Goal: Task Accomplishment & Management: Manage account settings

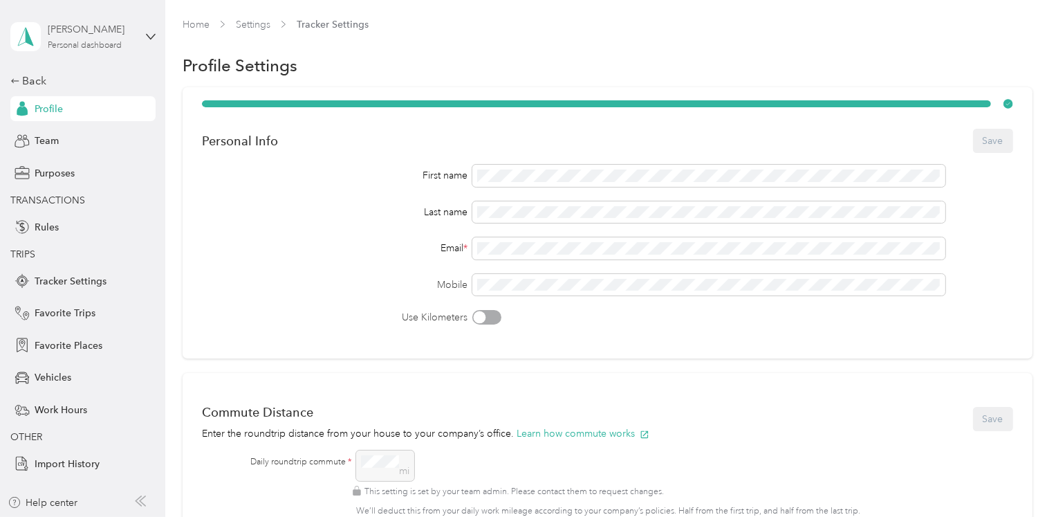
click at [62, 44] on div "Personal dashboard" at bounding box center [85, 46] width 74 height 8
click at [82, 109] on div "Team dashboard" at bounding box center [59, 113] width 74 height 15
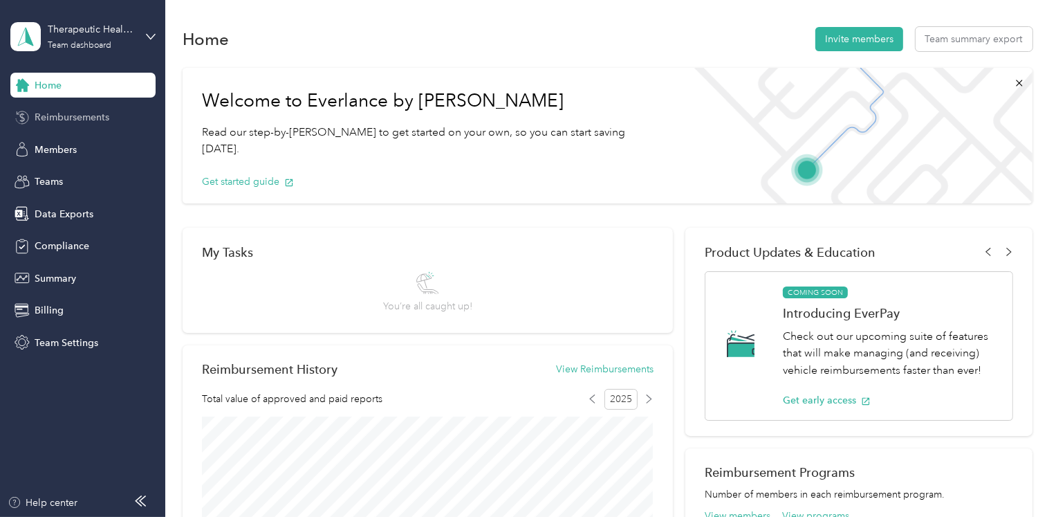
click at [93, 116] on span "Reimbursements" at bounding box center [72, 117] width 75 height 15
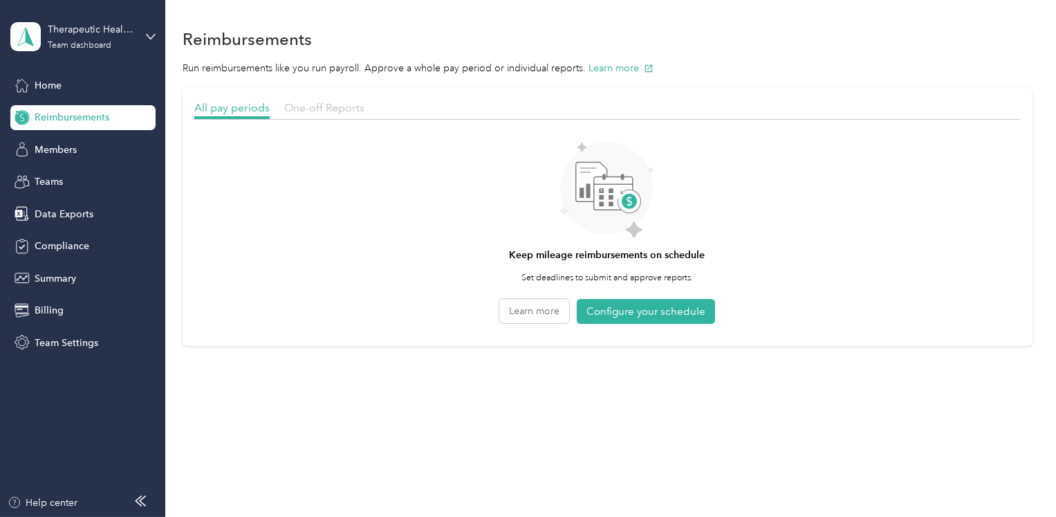
click at [311, 103] on span "One-off Reports" at bounding box center [324, 107] width 80 height 13
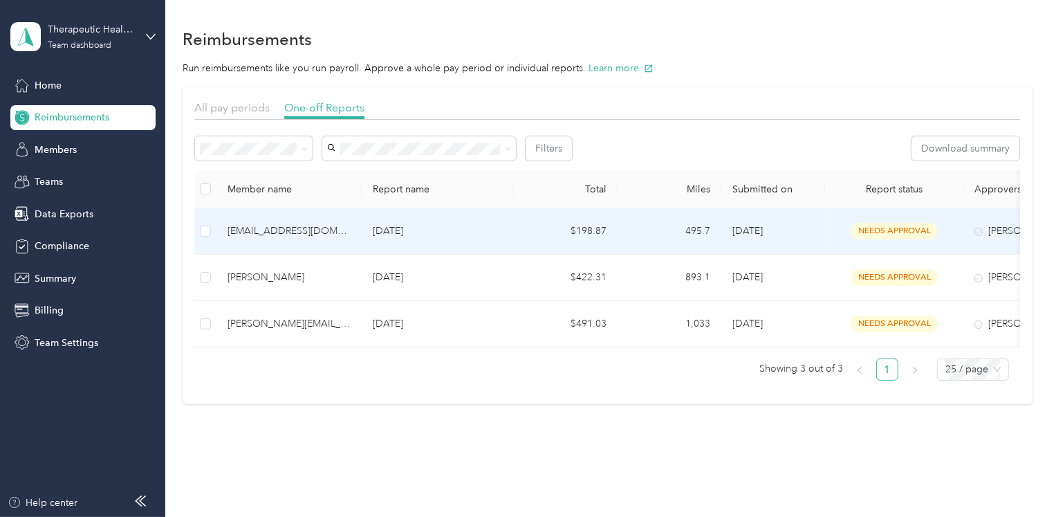
click at [342, 229] on div "[EMAIL_ADDRESS][DOMAIN_NAME]" at bounding box center [289, 230] width 123 height 15
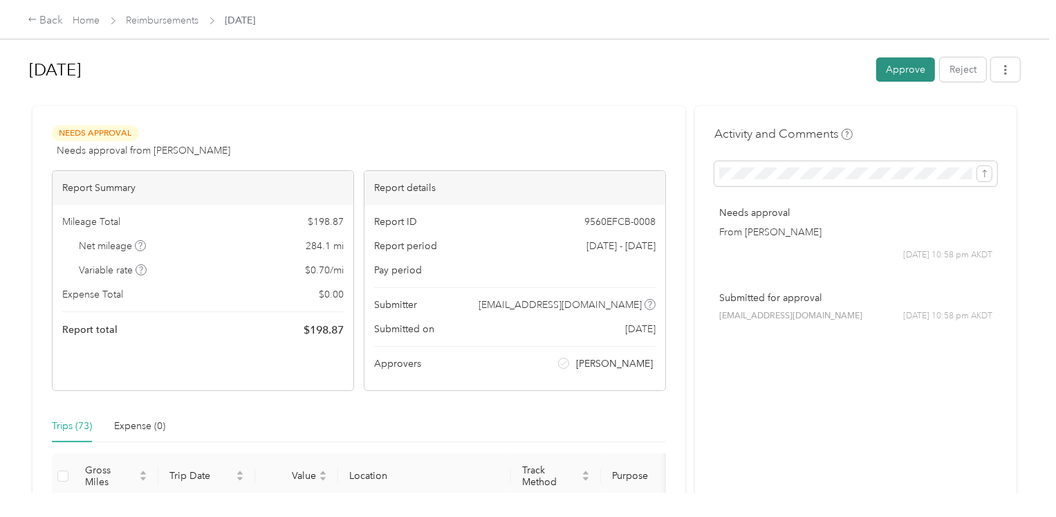
click at [902, 69] on button "Approve" at bounding box center [905, 69] width 59 height 24
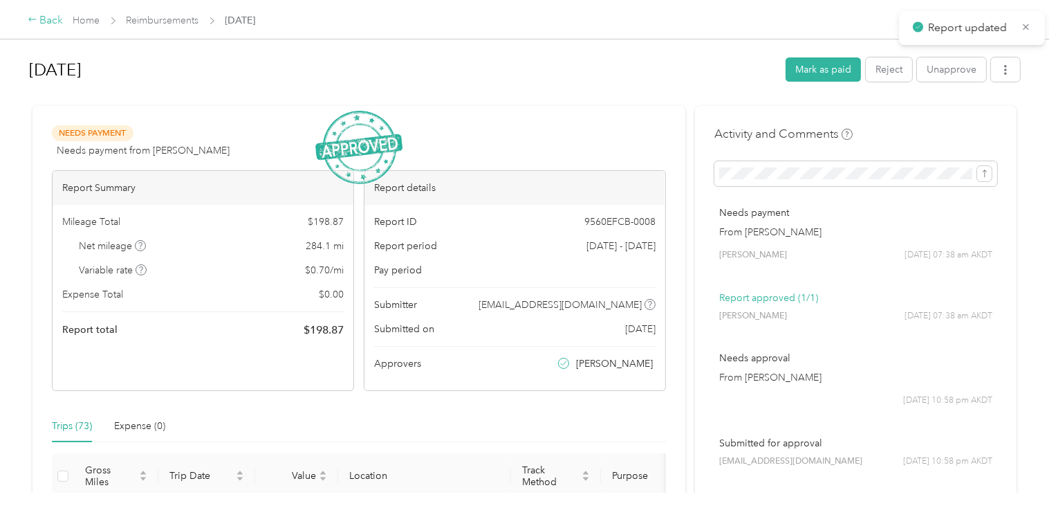
click at [44, 20] on div "Back" at bounding box center [46, 20] width 36 height 17
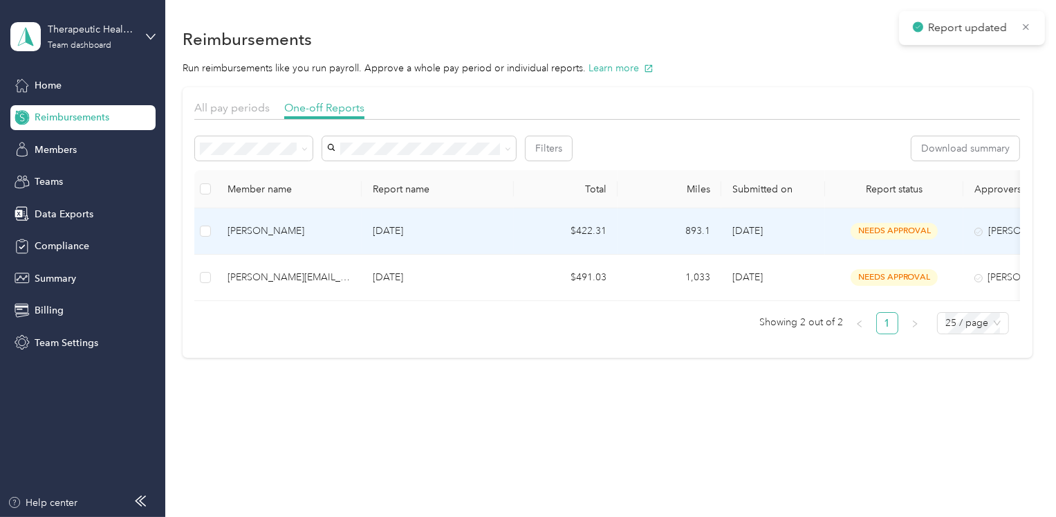
click at [345, 239] on td "[PERSON_NAME]" at bounding box center [288, 231] width 145 height 46
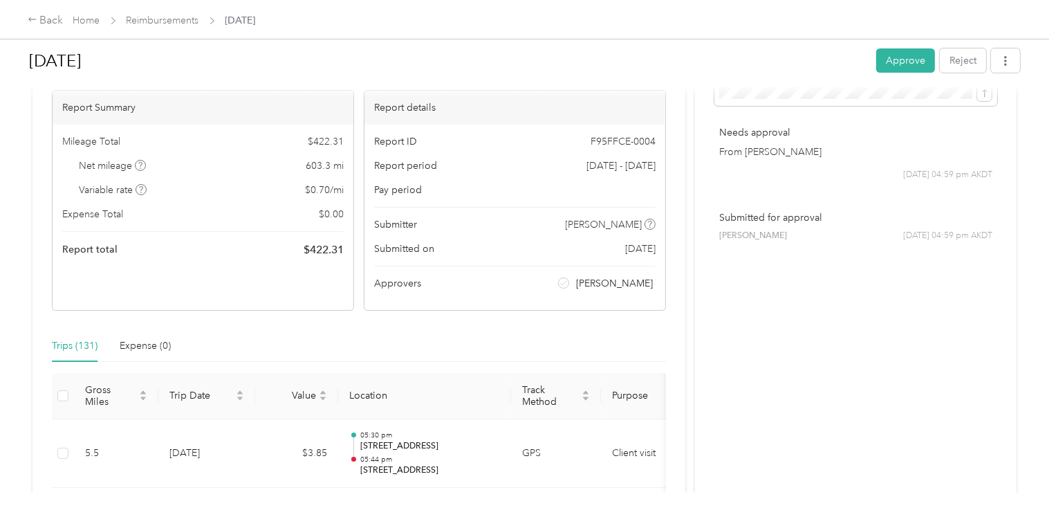
scroll to position [40, 0]
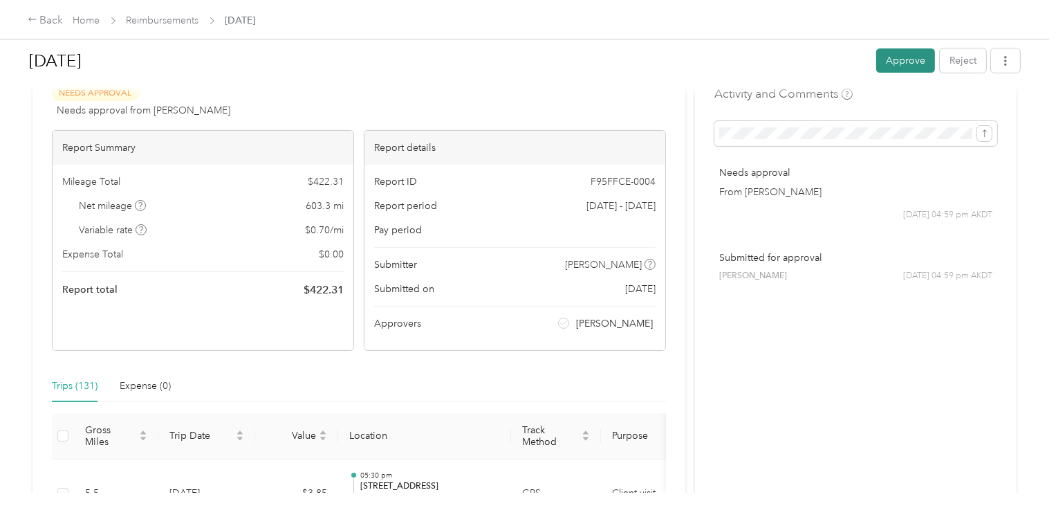
click at [893, 59] on button "Approve" at bounding box center [905, 60] width 59 height 24
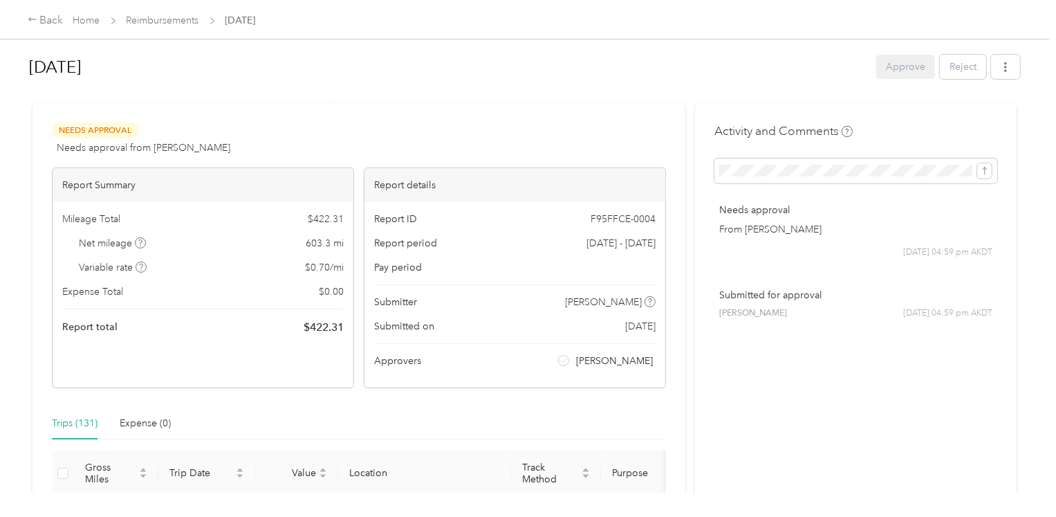
scroll to position [0, 0]
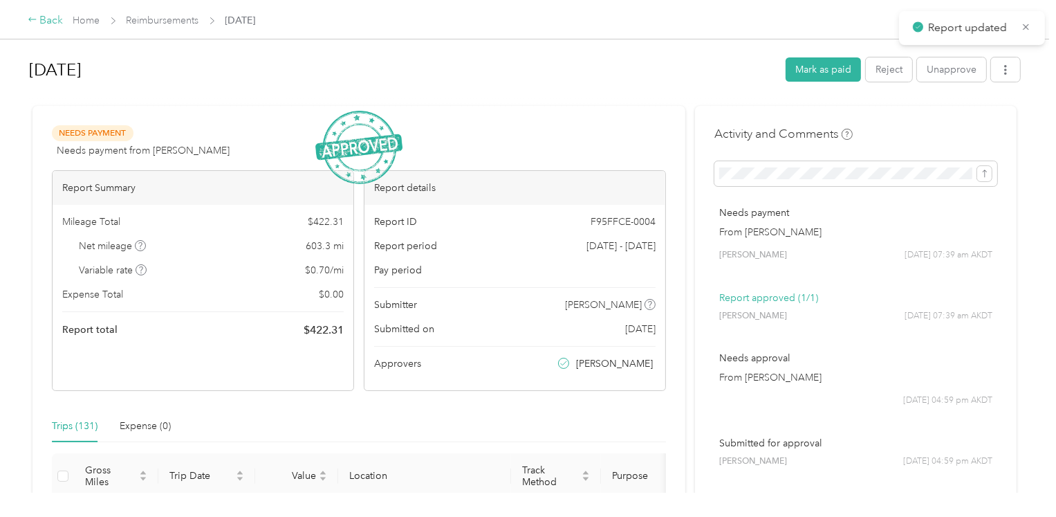
click at [46, 25] on div "Back" at bounding box center [46, 20] width 36 height 17
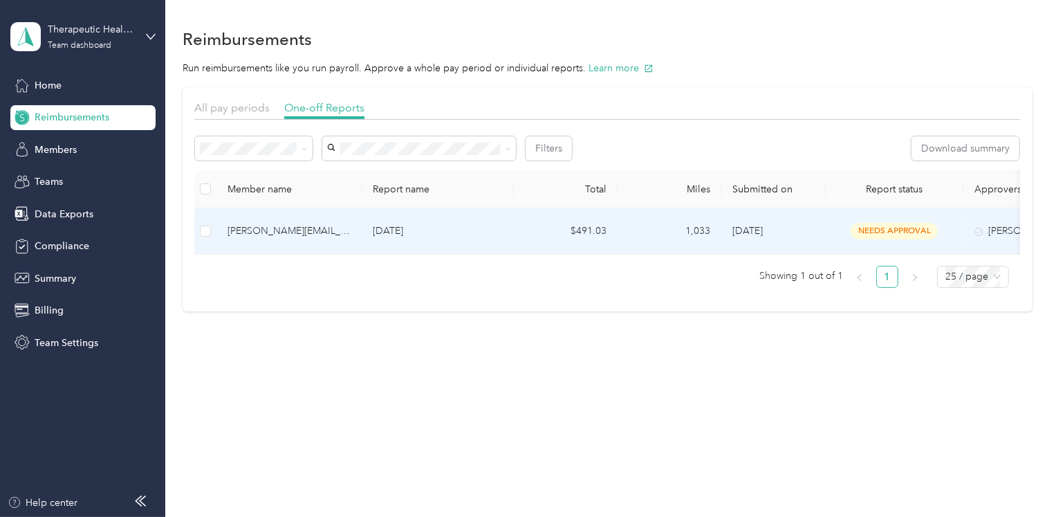
click at [463, 219] on td "[DATE]" at bounding box center [438, 231] width 152 height 46
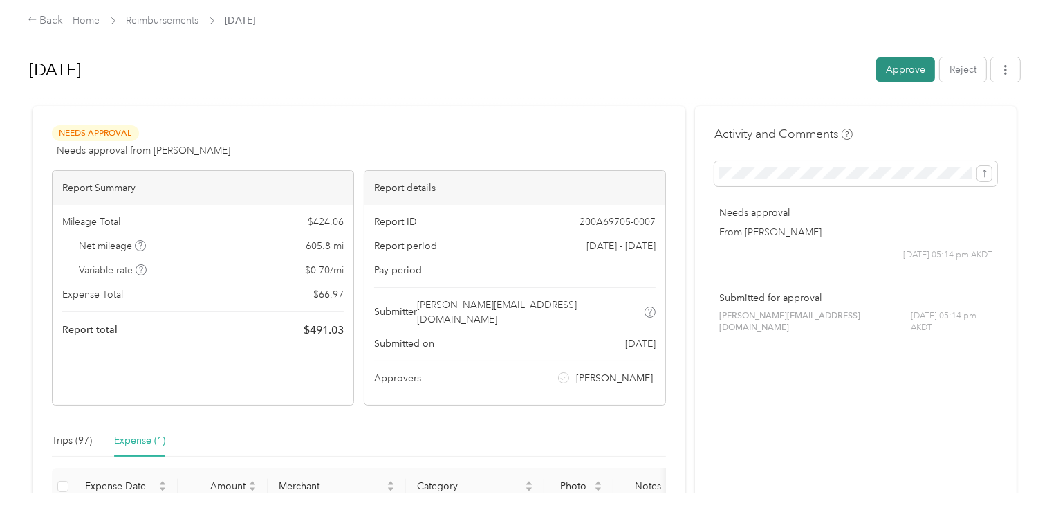
click at [903, 75] on button "Approve" at bounding box center [905, 69] width 59 height 24
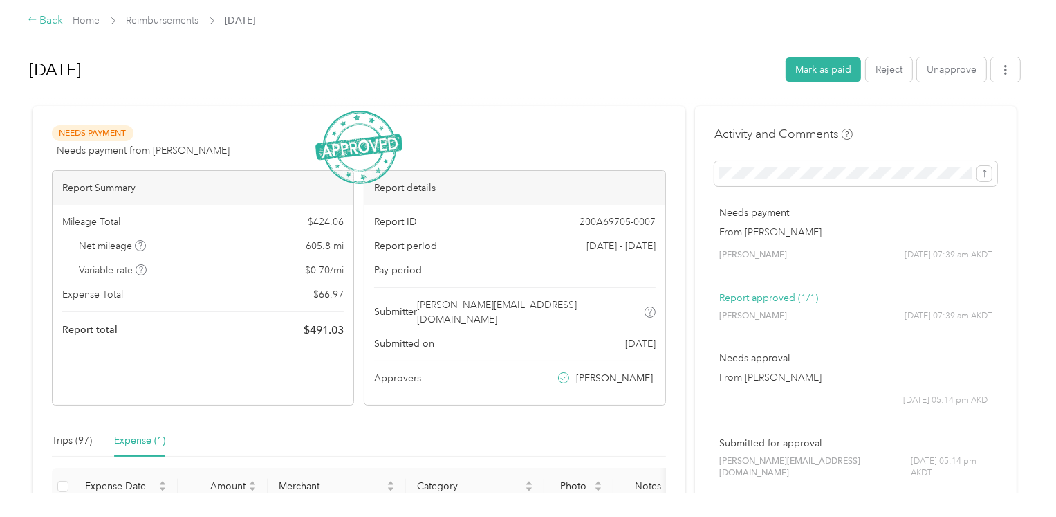
click at [37, 21] on icon at bounding box center [33, 20] width 10 height 10
